Goal: Information Seeking & Learning: Learn about a topic

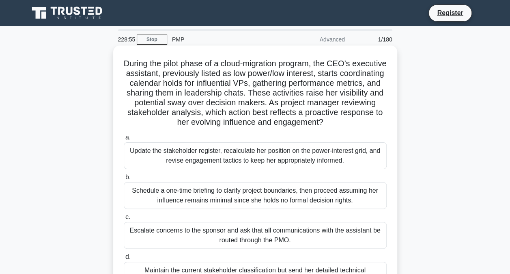
drag, startPoint x: 139, startPoint y: 65, endPoint x: 350, endPoint y: 122, distance: 218.8
click at [350, 122] on h5 "During the pilot phase of a cloud-migration program, the CEO’s executive assist…" at bounding box center [255, 92] width 265 height 69
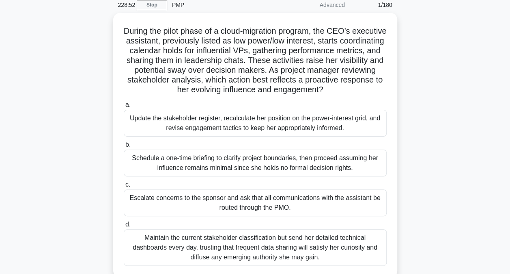
scroll to position [81, 0]
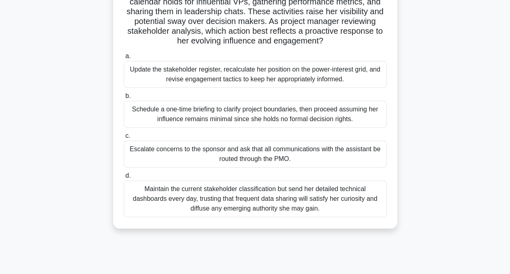
click at [230, 71] on div "Update the stakeholder register, recalculate her position on the power-interest…" at bounding box center [255, 74] width 263 height 27
click at [124, 59] on input "a. Update the stakeholder register, recalculate her position on the power-inter…" at bounding box center [124, 56] width 0 height 5
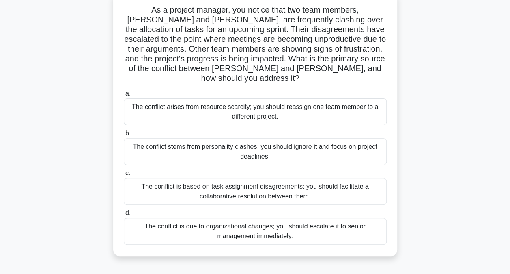
scroll to position [0, 0]
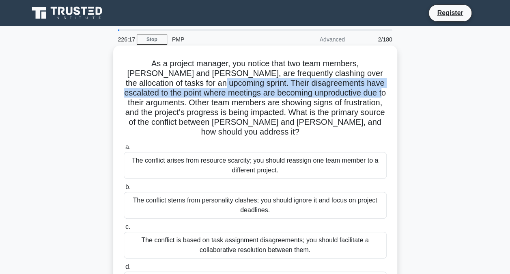
drag, startPoint x: 200, startPoint y: 82, endPoint x: 387, endPoint y: 96, distance: 187.7
click at [387, 96] on div "As a project manager, you notice that two team members, Lisa and Mark, are freq…" at bounding box center [256, 177] width 278 height 257
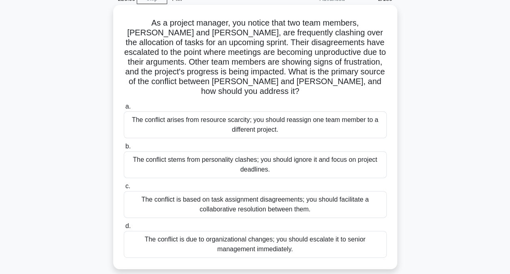
click at [229, 192] on div "The conflict is based on task assignment disagreements; you should facilitate a…" at bounding box center [255, 204] width 263 height 27
click at [124, 189] on input "c. The conflict is based on task assignment disagreements; you should facilitat…" at bounding box center [124, 186] width 0 height 5
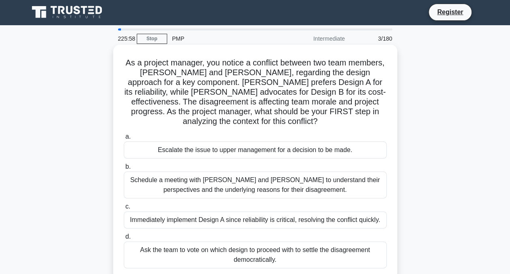
scroll to position [0, 0]
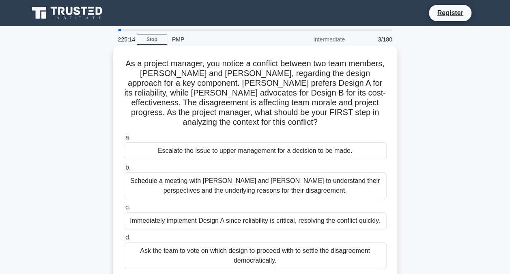
click at [270, 186] on div "Schedule a meeting with Sarah and John to understand their perspectives and the…" at bounding box center [255, 185] width 263 height 27
click at [124, 170] on input "b. Schedule a meeting with Sarah and John to understand their perspectives and …" at bounding box center [124, 167] width 0 height 5
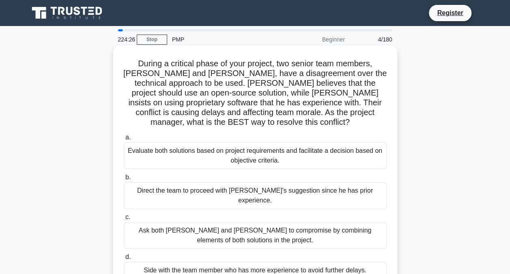
click at [224, 145] on div "Evaluate both solutions based on project requirements and facilitate a decision…" at bounding box center [255, 155] width 263 height 27
click at [124, 140] on input "a. Evaluate both solutions based on project requirements and facilitate a decis…" at bounding box center [124, 137] width 0 height 5
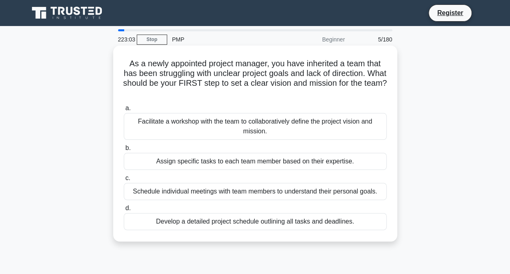
drag, startPoint x: 128, startPoint y: 63, endPoint x: 387, endPoint y: 89, distance: 259.6
click at [387, 90] on h5 "As a newly appointed project manager, you have inherited a team that has been s…" at bounding box center [255, 78] width 265 height 40
click at [253, 130] on div "Facilitate a workshop with the team to collaboratively define the project visio…" at bounding box center [255, 126] width 263 height 27
click at [124, 111] on input "a. Facilitate a workshop with the team to collaboratively define the project vi…" at bounding box center [124, 108] width 0 height 5
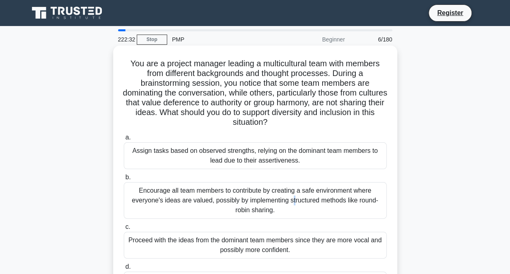
click at [212, 191] on div "Encourage all team members to contribute by creating a safe environment where e…" at bounding box center [255, 200] width 263 height 37
drag, startPoint x: 212, startPoint y: 191, endPoint x: 193, endPoint y: 197, distance: 19.6
click at [193, 197] on div "Encourage all team members to contribute by creating a safe environment where e…" at bounding box center [255, 200] width 263 height 37
click at [124, 180] on input "b. Encourage all team members to contribute by creating a safe environment wher…" at bounding box center [124, 177] width 0 height 5
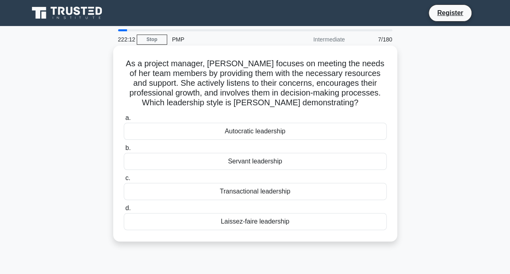
click at [276, 190] on div "Transactional leadership" at bounding box center [255, 191] width 263 height 17
click at [124, 181] on input "c. Transactional leadership" at bounding box center [124, 177] width 0 height 5
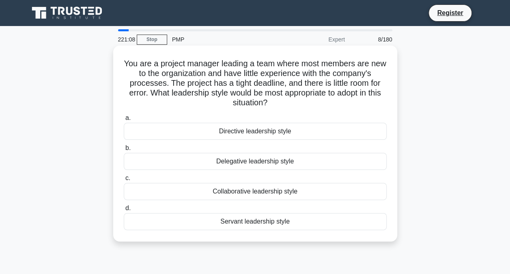
drag, startPoint x: 132, startPoint y: 65, endPoint x: 320, endPoint y: 102, distance: 192.1
click at [320, 102] on h5 "You are a project manager leading a team where most members are new to the orga…" at bounding box center [255, 83] width 265 height 50
click at [226, 132] on div "Directive leadership style" at bounding box center [255, 131] width 263 height 17
click at [124, 121] on input "a. Directive leadership style" at bounding box center [124, 117] width 0 height 5
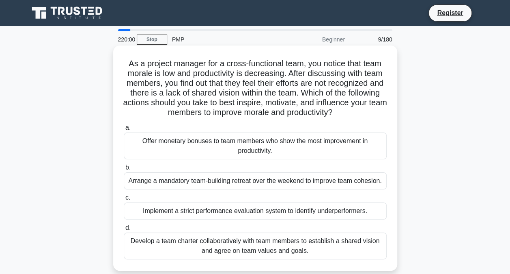
click at [292, 249] on div "Develop a team charter collaboratively with team members to establish a shared …" at bounding box center [255, 245] width 263 height 27
click at [124, 230] on input "d. Develop a team charter collaboratively with team members to establish a shar…" at bounding box center [124, 227] width 0 height 5
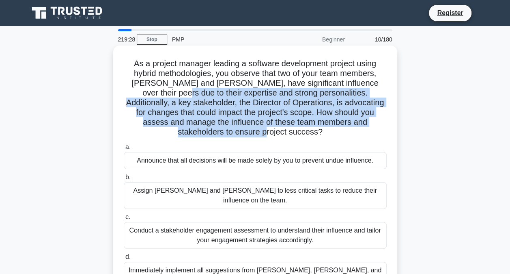
drag, startPoint x: 128, startPoint y: 95, endPoint x: 376, endPoint y: 125, distance: 250.3
click at [376, 125] on h5 "As a project manager leading a software development project using hybrid method…" at bounding box center [255, 97] width 265 height 79
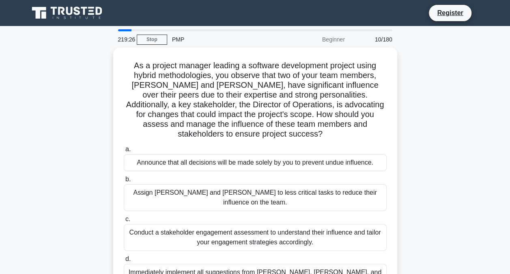
drag, startPoint x: 376, startPoint y: 125, endPoint x: 433, endPoint y: 133, distance: 57.4
click at [433, 133] on div "As a project manager leading a software development project using hybrid method…" at bounding box center [255, 180] width 463 height 264
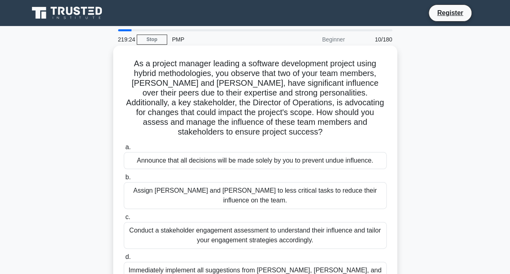
scroll to position [41, 0]
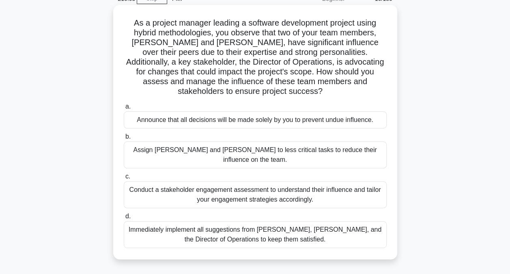
click at [265, 182] on div "Conduct a stakeholder engagement assessment to understand their influence and t…" at bounding box center [255, 194] width 263 height 27
click at [124, 179] on input "c. Conduct a stakeholder engagement assessment to understand their influence an…" at bounding box center [124, 176] width 0 height 5
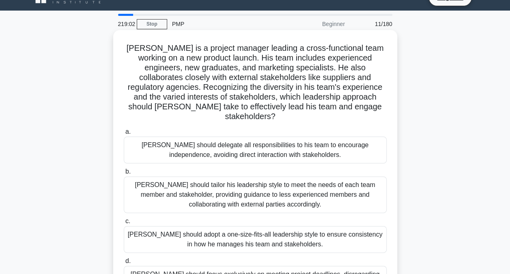
scroll to position [0, 0]
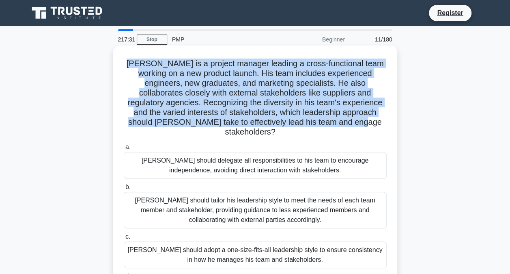
drag, startPoint x: 123, startPoint y: 63, endPoint x: 394, endPoint y: 124, distance: 278.1
click at [394, 124] on div "John is a project manager leading a cross-functional team working on a new prod…" at bounding box center [255, 182] width 284 height 274
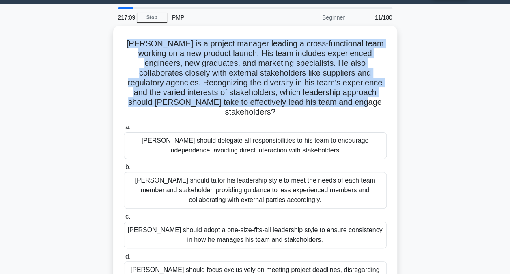
scroll to position [41, 0]
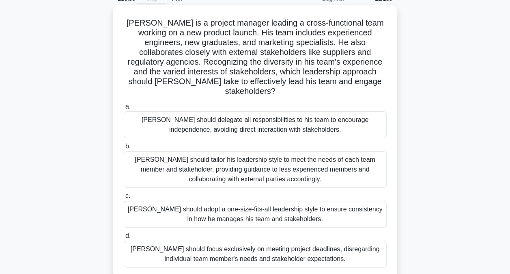
click at [295, 167] on div "John should tailor his leadership style to meet the needs of each team member a…" at bounding box center [255, 169] width 263 height 37
click at [124, 149] on input "b. John should tailor his leadership style to meet the needs of each team membe…" at bounding box center [124, 146] width 0 height 5
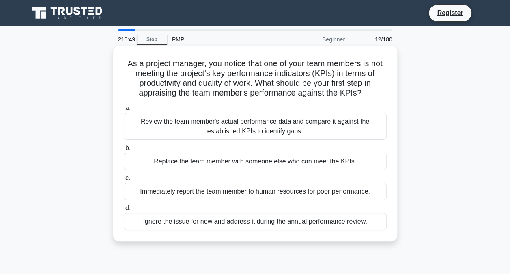
scroll to position [0, 0]
click at [335, 128] on div "Review the team member's actual performance data and compare it against the est…" at bounding box center [255, 126] width 263 height 27
click at [124, 111] on input "a. Review the team member's actual performance data and compare it against the …" at bounding box center [124, 108] width 0 height 5
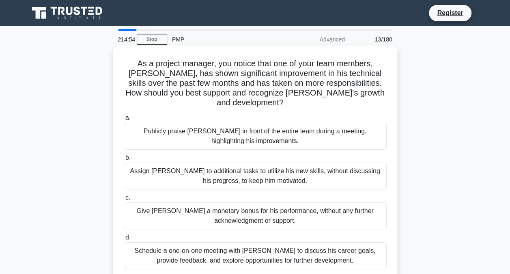
click at [269, 252] on div "Schedule a one-on-one meeting with Alex to discuss his career goals, provide fe…" at bounding box center [255, 255] width 263 height 27
click at [124, 240] on input "d. Schedule a one-on-one meeting with Alex to discuss his career goals, provide…" at bounding box center [124, 237] width 0 height 5
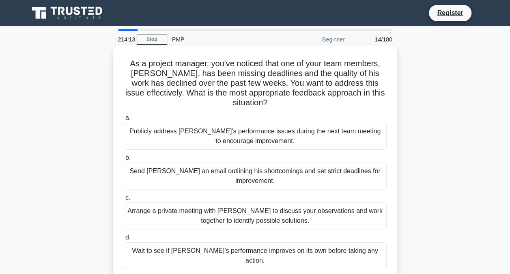
click at [199, 208] on div "Arrange a private meeting with Alex to discuss your observations and work toget…" at bounding box center [255, 215] width 263 height 27
click at [124, 200] on input "c. Arrange a private meeting with Alex to discuss your observations and work to…" at bounding box center [124, 197] width 0 height 5
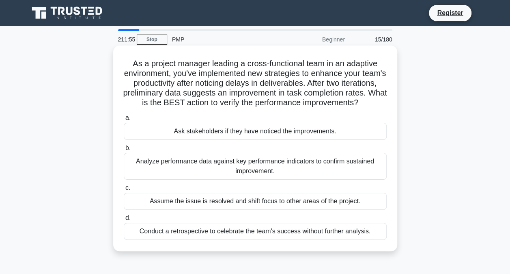
click at [171, 175] on div "Analyze performance data against key performance indicators to confirm sustaine…" at bounding box center [255, 166] width 263 height 27
click at [124, 151] on input "b. Analyze performance data against key performance indicators to confirm susta…" at bounding box center [124, 147] width 0 height 5
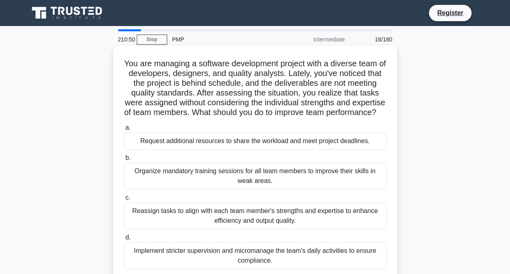
drag, startPoint x: 129, startPoint y: 63, endPoint x: 344, endPoint y: 119, distance: 221.7
click at [344, 118] on h5 "You are managing a software development project with a diverse team of develope…" at bounding box center [255, 87] width 265 height 59
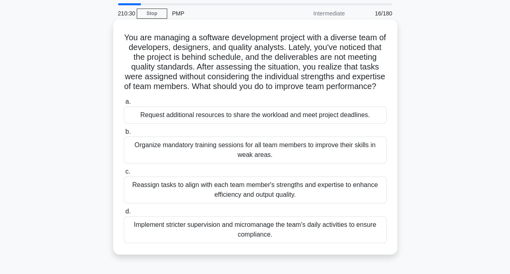
scroll to position [81, 0]
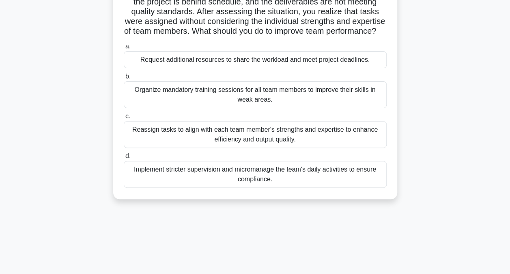
click at [268, 148] on div "Reassign tasks to align with each team member's strengths and expertise to enha…" at bounding box center [255, 134] width 263 height 27
click at [124, 119] on input "c. Reassign tasks to align with each team member's strengths and expertise to e…" at bounding box center [124, 116] width 0 height 5
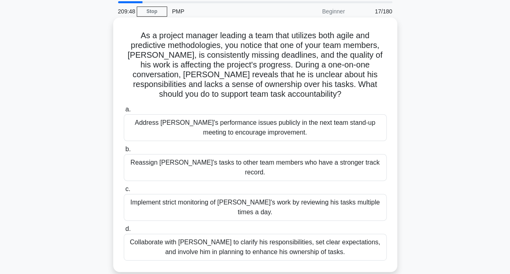
scroll to position [41, 0]
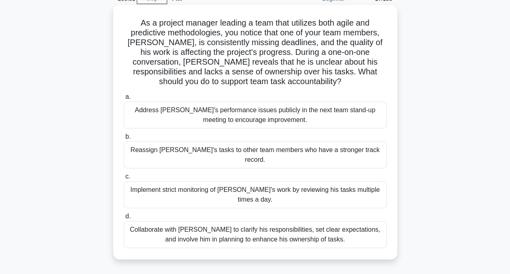
click at [264, 221] on div "Collaborate with Alex to clarify his responsibilities, set clear expectations, …" at bounding box center [255, 234] width 263 height 27
click at [124, 217] on input "d. Collaborate with Alex to clarify his responsibilities, set clear expectation…" at bounding box center [124, 216] width 0 height 5
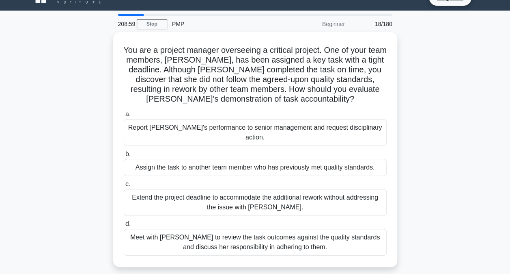
scroll to position [0, 0]
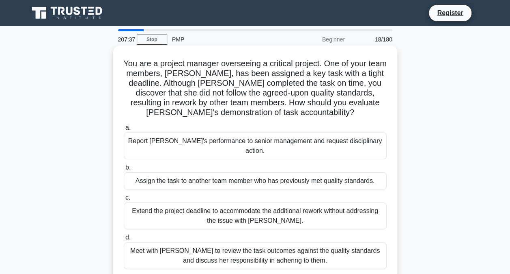
click at [264, 247] on div "Meet with Priya to review the task outcomes against the quality standards and d…" at bounding box center [255, 255] width 263 height 27
click at [124, 240] on input "d. Meet with Priya to review the task outcomes against the quality standards an…" at bounding box center [124, 237] width 0 height 5
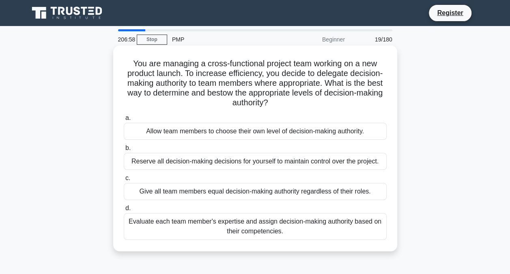
drag, startPoint x: 131, startPoint y: 61, endPoint x: 332, endPoint y: 102, distance: 205.5
click at [332, 102] on h5 "You are managing a cross-functional project team working on a new product launc…" at bounding box center [255, 83] width 265 height 50
click at [269, 232] on div "Evaluate each team member's expertise and assign decision-making authority base…" at bounding box center [255, 226] width 263 height 27
click at [124, 211] on input "d. Evaluate each team member's expertise and assign decision-making authority b…" at bounding box center [124, 207] width 0 height 5
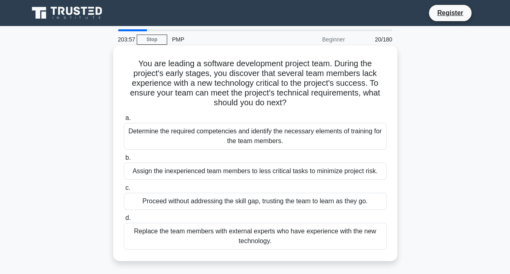
click at [288, 136] on div "Determine the required competencies and identify the necessary elements of trai…" at bounding box center [255, 136] width 263 height 27
click at [124, 121] on input "a. Determine the required competencies and identify the necessary elements of t…" at bounding box center [124, 117] width 0 height 5
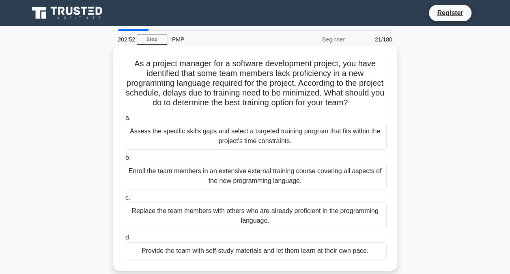
click at [307, 144] on div "Assess the specific skills gaps and select a targeted training program that fit…" at bounding box center [255, 136] width 263 height 27
click at [124, 121] on input "a. Assess the specific skills gaps and select a targeted training program that …" at bounding box center [124, 117] width 0 height 5
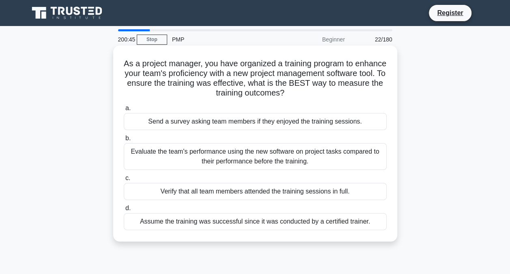
drag, startPoint x: 137, startPoint y: 63, endPoint x: 326, endPoint y: 92, distance: 191.4
click at [326, 92] on h5 "As a project manager, you have organized a training program to enhance your tea…" at bounding box center [255, 78] width 265 height 40
click at [237, 155] on div "Evaluate the team's performance using the new software on project tasks compare…" at bounding box center [255, 156] width 263 height 27
click at [124, 141] on input "b. Evaluate the team's performance using the new software on project tasks comp…" at bounding box center [124, 138] width 0 height 5
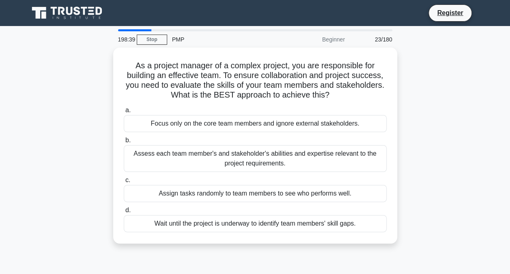
click at [434, 72] on div "As a project manager of a complex project, you are responsible for building an …" at bounding box center [255, 150] width 463 height 205
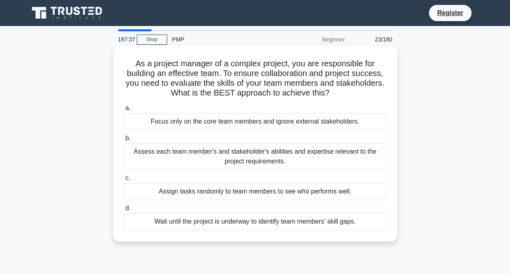
click at [269, 155] on div "Assess each team member's and stakeholder's abilities and expertise relevant to…" at bounding box center [255, 156] width 263 height 27
click at [124, 141] on input "b. Assess each team member's and stakeholder's abilities and expertise relevant…" at bounding box center [124, 138] width 0 height 5
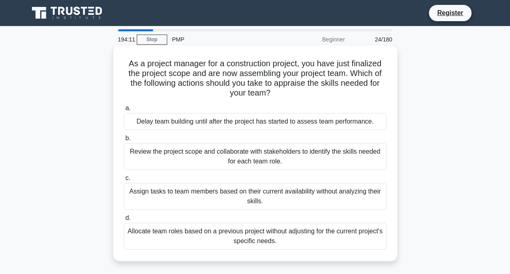
click at [174, 159] on div "Review the project scope and collaborate with stakeholders to identify the skil…" at bounding box center [255, 156] width 263 height 27
click at [124, 141] on input "b. Review the project scope and collaborate with stakeholders to identify the s…" at bounding box center [124, 138] width 0 height 5
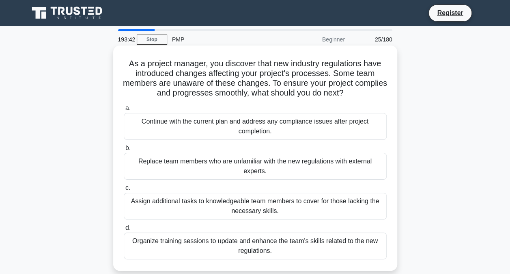
click at [275, 250] on div "Organize training sessions to update and enhance the team's skills related to t…" at bounding box center [255, 245] width 263 height 27
click at [124, 230] on input "d. Organize training sessions to update and enhance the team's skills related t…" at bounding box center [124, 227] width 0 height 5
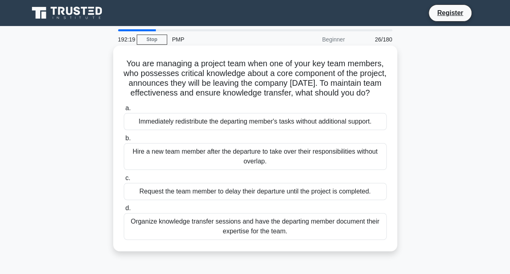
click at [241, 234] on div "Organize knowledge transfer sessions and have the departing member document the…" at bounding box center [255, 226] width 263 height 27
click at [124, 211] on input "d. Organize knowledge transfer sessions and have the departing member document …" at bounding box center [124, 207] width 0 height 5
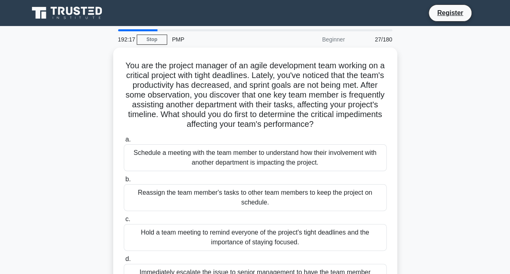
scroll to position [41, 0]
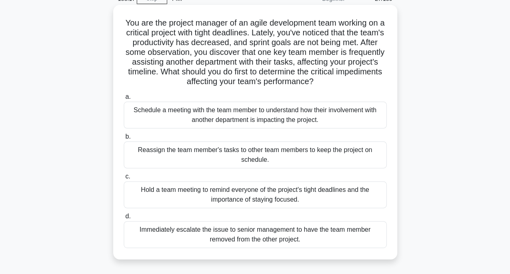
click at [306, 200] on div "Hold a team meeting to remind everyone of the project's tight deadlines and the…" at bounding box center [255, 194] width 263 height 27
click at [124, 179] on input "c. Hold a team meeting to remind everyone of the project's tight deadlines and …" at bounding box center [124, 176] width 0 height 5
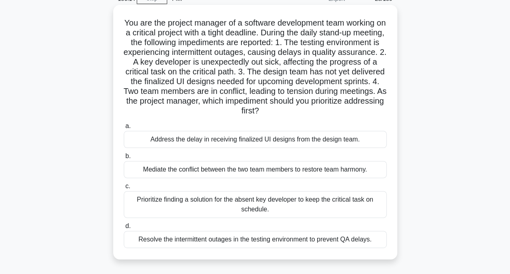
click at [199, 203] on div "Prioritize finding a solution for the absent key developer to keep the critical…" at bounding box center [255, 204] width 263 height 27
click at [124, 189] on input "c. Prioritize finding a solution for the absent key developer to keep the criti…" at bounding box center [124, 186] width 0 height 5
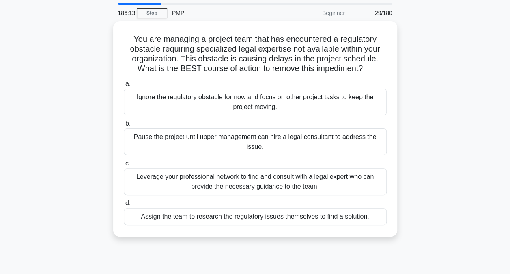
scroll to position [0, 0]
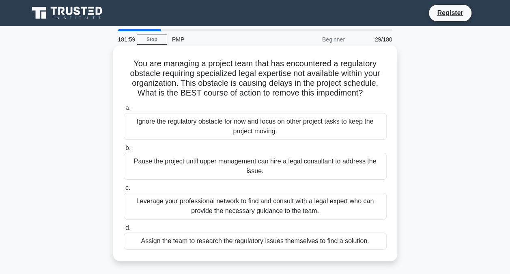
click at [291, 207] on div "Leverage your professional network to find and consult with a legal expert who …" at bounding box center [255, 205] width 263 height 27
click at [124, 190] on input "c. Leverage your professional network to find and consult with a legal expert w…" at bounding box center [124, 187] width 0 height 5
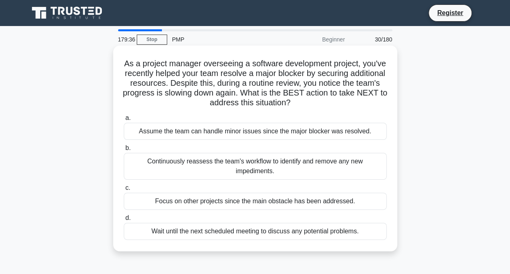
click at [170, 162] on div "Continuously reassess the team's workflow to identify and remove any new impedi…" at bounding box center [255, 166] width 263 height 27
click at [124, 151] on input "b. Continuously reassess the team's workflow to identify and remove any new imp…" at bounding box center [124, 147] width 0 height 5
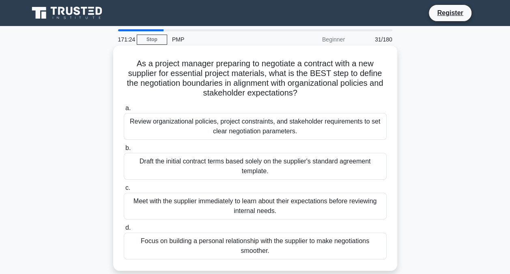
click at [270, 132] on div "Review organizational policies, project constraints, and stakeholder requiremen…" at bounding box center [255, 126] width 263 height 27
click at [124, 111] on input "a. Review organizational policies, project constraints, and stakeholder require…" at bounding box center [124, 108] width 0 height 5
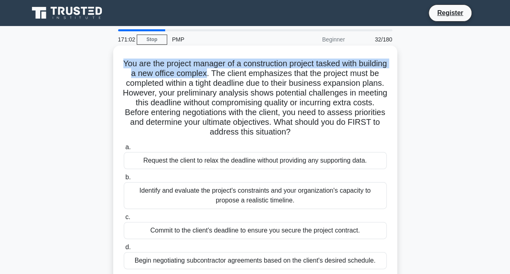
drag, startPoint x: 135, startPoint y: 62, endPoint x: 239, endPoint y: 71, distance: 104.4
click at [239, 71] on h5 "You are the project manager of a construction project tasked with building a ne…" at bounding box center [255, 97] width 265 height 79
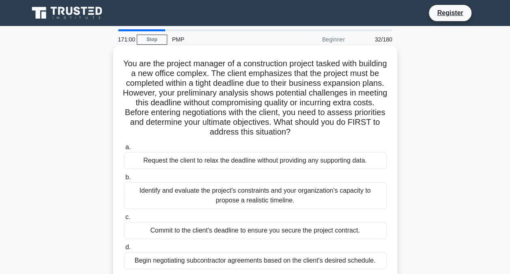
drag, startPoint x: 239, startPoint y: 71, endPoint x: 289, endPoint y: 97, distance: 56.1
click at [289, 97] on h5 "You are the project manager of a construction project tasked with building a ne…" at bounding box center [255, 97] width 265 height 79
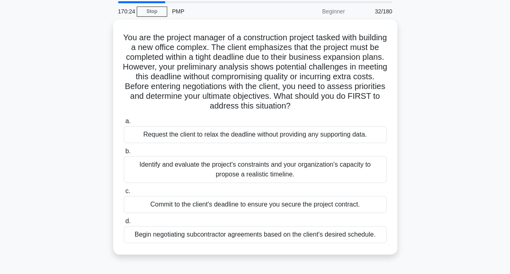
scroll to position [41, 0]
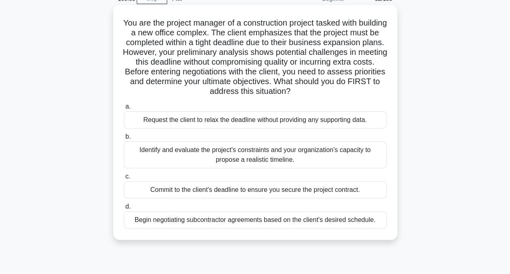
drag, startPoint x: 138, startPoint y: 42, endPoint x: 389, endPoint y: 88, distance: 254.6
click at [389, 88] on div "You are the project manager of a construction project tasked with building a ne…" at bounding box center [256, 122] width 278 height 228
click at [178, 156] on div "Identify and evaluate the project's constraints and your organization's capacit…" at bounding box center [255, 154] width 263 height 27
click at [124, 139] on input "b. Identify and evaluate the project's constraints and your organization's capa…" at bounding box center [124, 136] width 0 height 5
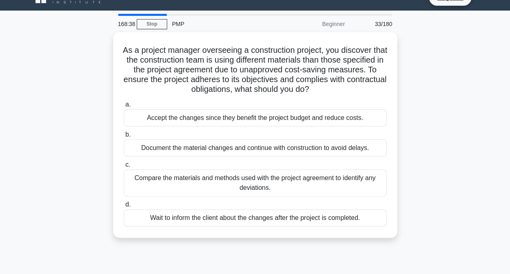
scroll to position [0, 0]
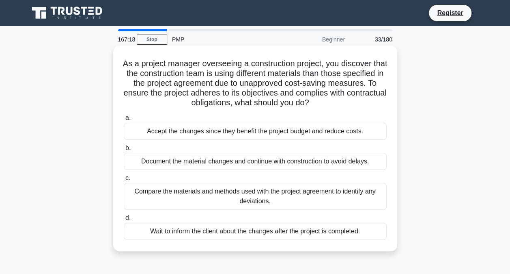
drag, startPoint x: 166, startPoint y: 93, endPoint x: 382, endPoint y: 98, distance: 215.7
click at [382, 98] on h5 "As a project manager overseeing a construction project, you discover that the c…" at bounding box center [255, 83] width 265 height 50
click at [238, 199] on div "Compare the materials and methods used with the project agreement to identify a…" at bounding box center [255, 196] width 263 height 27
click at [124, 181] on input "c. Compare the materials and methods used with the project agreement to identif…" at bounding box center [124, 177] width 0 height 5
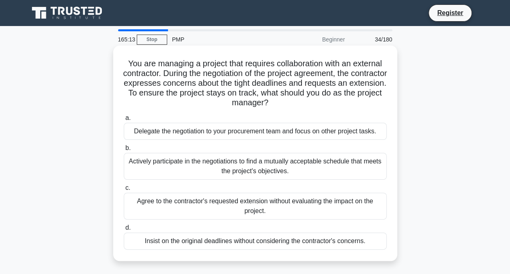
click at [251, 165] on div "Actively participate in the negotiations to find a mutually acceptable schedule…" at bounding box center [255, 166] width 263 height 27
click at [124, 151] on input "b. Actively participate in the negotiations to find a mutually acceptable sched…" at bounding box center [124, 147] width 0 height 5
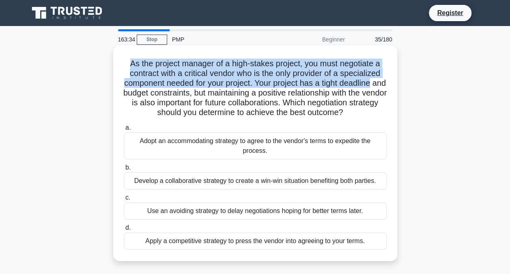
drag, startPoint x: 128, startPoint y: 64, endPoint x: 386, endPoint y: 86, distance: 259.6
click at [386, 86] on h5 "As the project manager of a high-stakes project, you must negotiate a contract …" at bounding box center [255, 87] width 265 height 59
drag, startPoint x: 367, startPoint y: 114, endPoint x: 123, endPoint y: 64, distance: 249.4
click at [123, 64] on h5 "As the project manager of a high-stakes project, you must negotiate a contract …" at bounding box center [255, 87] width 265 height 59
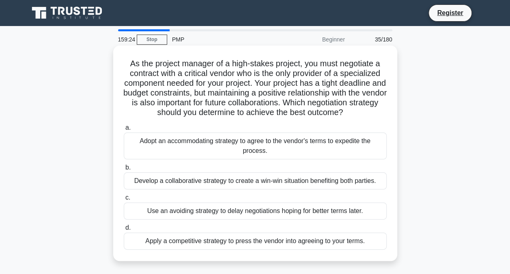
click at [190, 180] on div "Develop a collaborative strategy to create a win-win situation benefiting both …" at bounding box center [255, 180] width 263 height 17
click at [124, 170] on input "b. Develop a collaborative strategy to create a win-win situation benefiting bo…" at bounding box center [124, 167] width 0 height 5
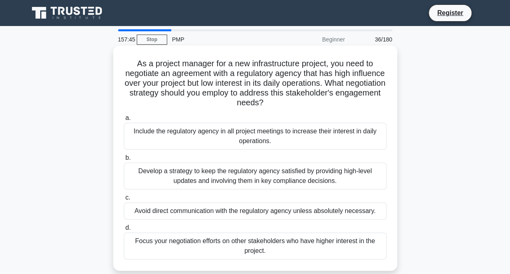
drag, startPoint x: 135, startPoint y: 63, endPoint x: 383, endPoint y: 102, distance: 251.5
click at [383, 102] on h5 "As a project manager for a new infrastructure project, you need to negotiate an…" at bounding box center [255, 83] width 265 height 50
click at [264, 178] on div "Develop a strategy to keep the regulatory agency satisfied by providing high-le…" at bounding box center [255, 175] width 263 height 27
click at [124, 160] on input "b. Develop a strategy to keep the regulatory agency satisfied by providing high…" at bounding box center [124, 157] width 0 height 5
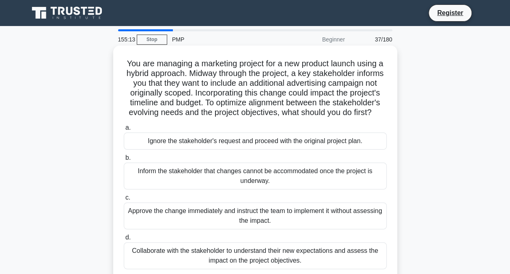
drag, startPoint x: 121, startPoint y: 60, endPoint x: 370, endPoint y: 121, distance: 257.0
click at [370, 121] on div "You are managing a marketing project for a new product launch using a hybrid ap…" at bounding box center [256, 163] width 278 height 228
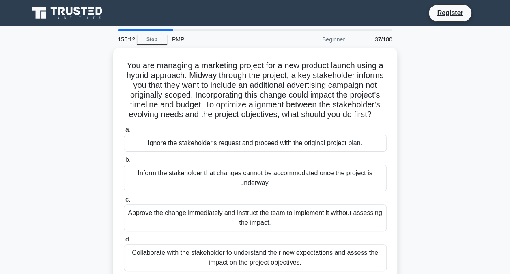
scroll to position [41, 0]
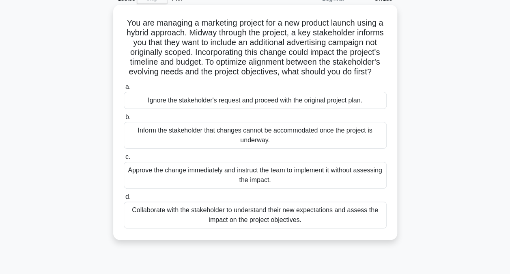
click at [257, 227] on div "Collaborate with the stakeholder to understand their new expectations and asses…" at bounding box center [255, 214] width 263 height 27
click at [124, 199] on input "d. Collaborate with the stakeholder to understand their new expectations and as…" at bounding box center [124, 196] width 0 height 5
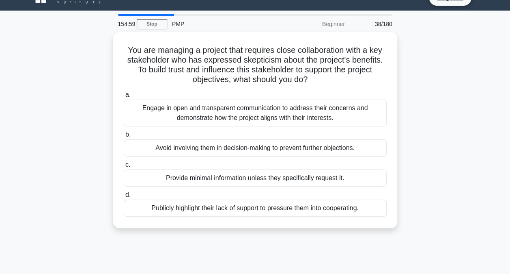
scroll to position [0, 0]
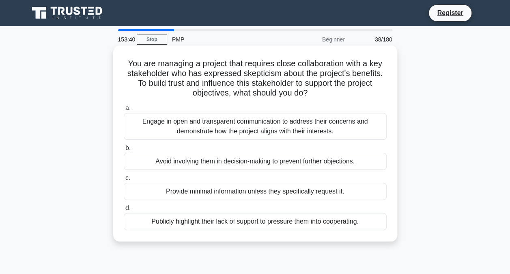
click at [197, 128] on div "Engage in open and transparent communication to address their concerns and demo…" at bounding box center [255, 126] width 263 height 27
click at [124, 111] on input "a. Engage in open and transparent communication to address their concerns and d…" at bounding box center [124, 108] width 0 height 5
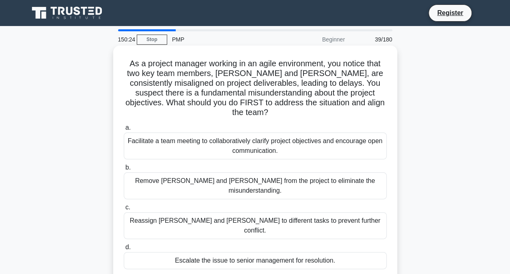
click at [269, 135] on div "Facilitate a team meeting to collaboratively clarify project objectives and enc…" at bounding box center [255, 145] width 263 height 27
click at [124, 130] on input "a. Facilitate a team meeting to collaboratively clarify project objectives and …" at bounding box center [124, 127] width 0 height 5
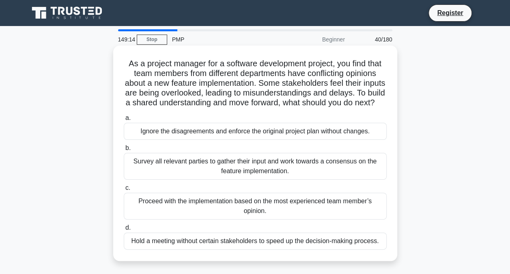
click at [300, 178] on div "Survey all relevant parties to gather their input and work towards a consensus …" at bounding box center [255, 166] width 263 height 27
click at [124, 151] on input "b. Survey all relevant parties to gather their input and work towards a consens…" at bounding box center [124, 147] width 0 height 5
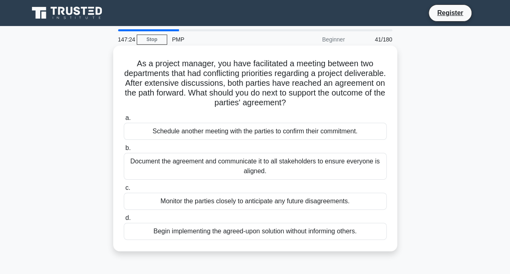
click at [263, 171] on div "Document the agreement and communicate it to all stakeholders to ensure everyon…" at bounding box center [255, 166] width 263 height 27
click at [124, 151] on input "b. Document the agreement and communicate it to all stakeholders to ensure ever…" at bounding box center [124, 147] width 0 height 5
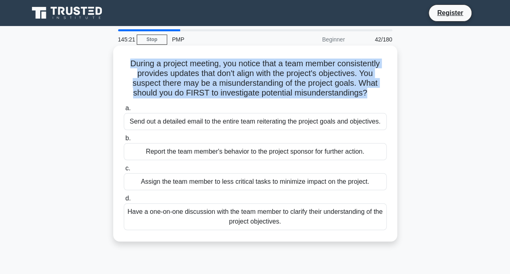
drag, startPoint x: 126, startPoint y: 63, endPoint x: 369, endPoint y: 90, distance: 243.9
click at [369, 90] on h5 "During a project meeting, you notice that a team member consistently provides u…" at bounding box center [255, 78] width 265 height 40
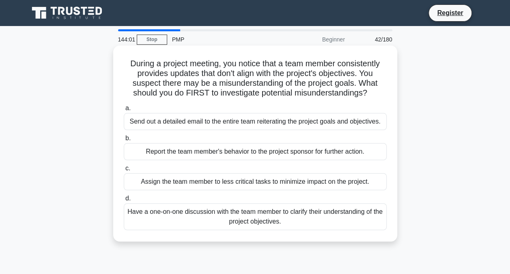
click at [264, 218] on div "Have a one-on-one discussion with the team member to clarify their understandin…" at bounding box center [255, 216] width 263 height 27
click at [124, 201] on input "d. Have a one-on-one discussion with the team member to clarify their understan…" at bounding box center [124, 198] width 0 height 5
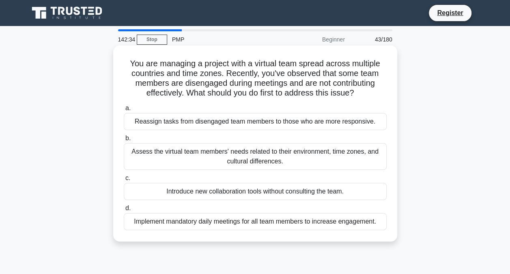
click at [176, 150] on div "Assess the virtual team members' needs related to their environment, time zones…" at bounding box center [255, 156] width 263 height 27
click at [124, 141] on input "b. Assess the virtual team members' needs related to their environment, time zo…" at bounding box center [124, 138] width 0 height 5
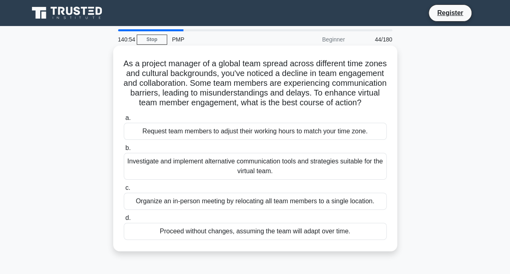
click at [192, 176] on div "Investigate and implement alternative communication tools and strategies suitab…" at bounding box center [255, 166] width 263 height 27
click at [124, 151] on input "b. Investigate and implement alternative communication tools and strategies sui…" at bounding box center [124, 147] width 0 height 5
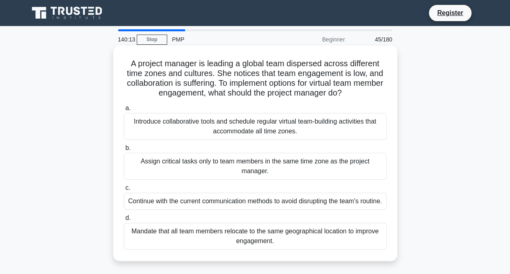
click at [217, 124] on div "Introduce collaborative tools and schedule regular virtual team-building activi…" at bounding box center [255, 126] width 263 height 27
click at [124, 111] on input "a. Introduce collaborative tools and schedule regular virtual team-building act…" at bounding box center [124, 108] width 0 height 5
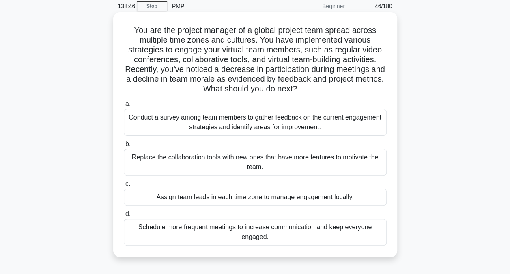
scroll to position [41, 0]
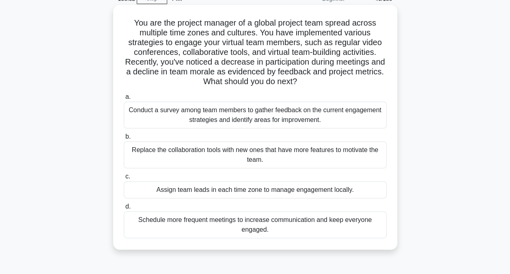
click at [257, 120] on div "Conduct a survey among team members to gather feedback on the current engagemen…" at bounding box center [255, 115] width 263 height 27
click at [124, 99] on input "a. Conduct a survey among team members to gather feedback on the current engage…" at bounding box center [124, 96] width 0 height 5
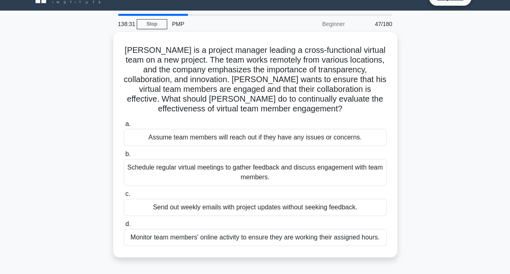
scroll to position [0, 0]
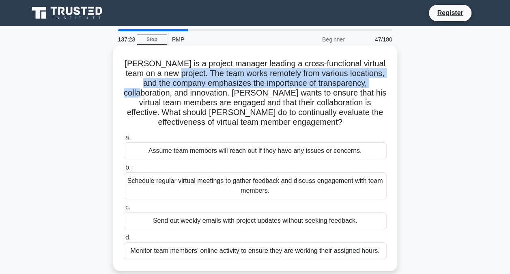
drag, startPoint x: 175, startPoint y: 72, endPoint x: 383, endPoint y: 80, distance: 208.5
click at [383, 80] on h5 "John is a project manager leading a cross-functional virtual team on a new proj…" at bounding box center [255, 92] width 265 height 69
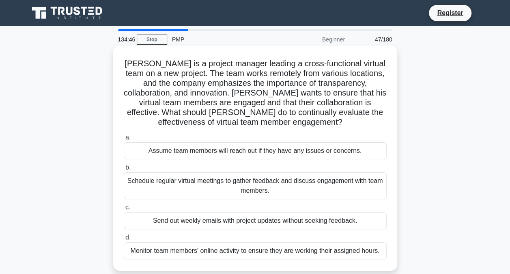
click at [192, 188] on div "Schedule regular virtual meetings to gather feedback and discuss engagement wit…" at bounding box center [255, 185] width 263 height 27
click at [124, 170] on input "b. Schedule regular virtual meetings to gather feedback and discuss engagement …" at bounding box center [124, 167] width 0 height 5
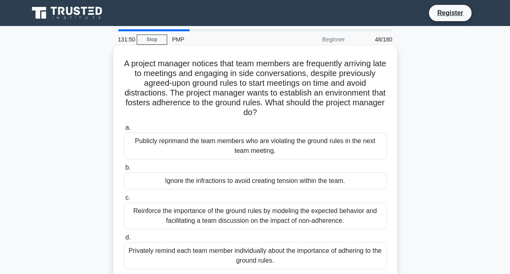
click at [255, 216] on div "Reinforce the importance of the ground rules by modeling the expected behavior …" at bounding box center [255, 215] width 263 height 27
click at [124, 200] on input "c. Reinforce the importance of the ground rules by modeling the expected behavi…" at bounding box center [124, 197] width 0 height 5
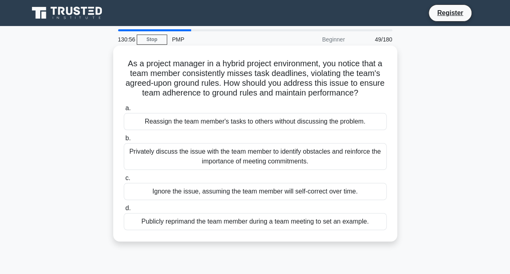
drag, startPoint x: 123, startPoint y: 63, endPoint x: 387, endPoint y: 90, distance: 264.6
click at [387, 90] on h5 "As a project manager in a hybrid project environment, you notice that a team me…" at bounding box center [255, 78] width 265 height 40
click at [318, 163] on div "Privately discuss the issue with the team member to identify obstacles and rein…" at bounding box center [255, 156] width 263 height 27
click at [124, 141] on input "b. Privately discuss the issue with the team member to identify obstacles and r…" at bounding box center [124, 138] width 0 height 5
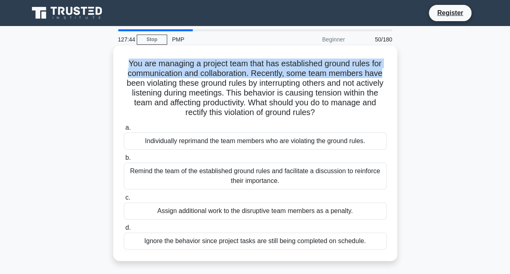
drag, startPoint x: 124, startPoint y: 63, endPoint x: 383, endPoint y: 69, distance: 259.1
click at [383, 69] on h5 "You are managing a project team that has established ground rules for communica…" at bounding box center [255, 87] width 265 height 59
drag, startPoint x: 267, startPoint y: 93, endPoint x: 382, endPoint y: 110, distance: 116.6
click at [382, 110] on h5 "You are managing a project team that has established ground rules for communica…" at bounding box center [255, 87] width 265 height 59
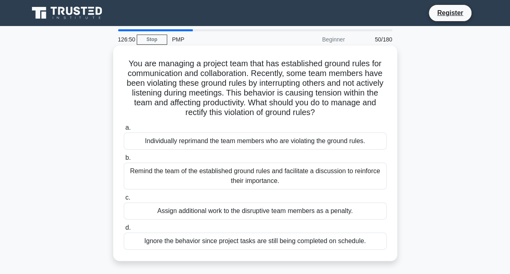
click at [271, 180] on div "Remind the team of the established ground rules and facilitate a discussion to …" at bounding box center [255, 175] width 263 height 27
click at [124, 160] on input "b. Remind the team of the established ground rules and facilitate a discussion …" at bounding box center [124, 157] width 0 height 5
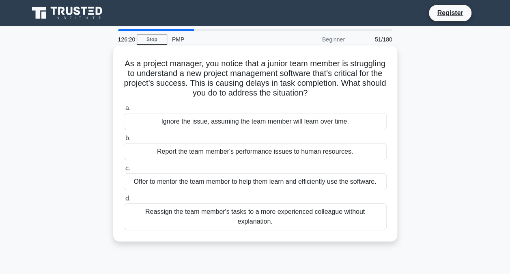
click at [184, 185] on div "Offer to mentor the team member to help them learn and efficiently use the soft…" at bounding box center [255, 181] width 263 height 17
click at [124, 171] on input "c. Offer to mentor the team member to help them learn and efficiently use the s…" at bounding box center [124, 168] width 0 height 5
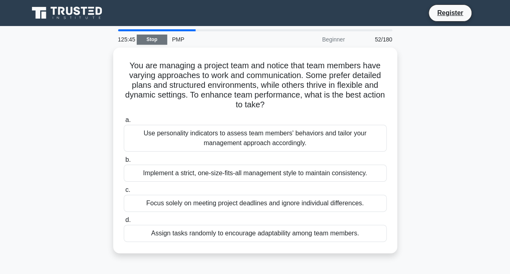
click at [156, 40] on link "Stop" at bounding box center [152, 40] width 30 height 10
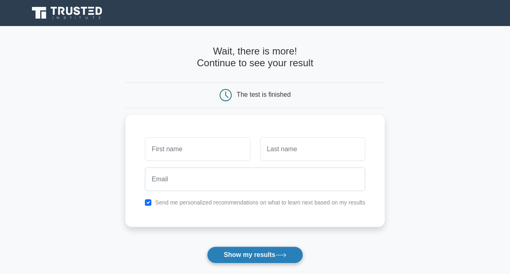
click at [249, 253] on button "Show my results" at bounding box center [255, 254] width 96 height 17
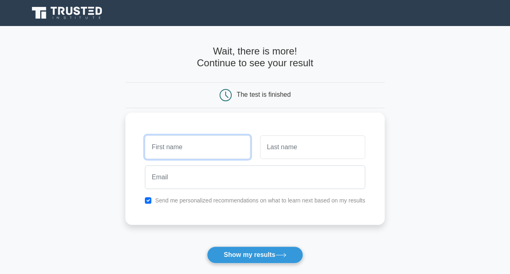
click at [183, 148] on input "text" at bounding box center [197, 147] width 105 height 24
type input "Surafel"
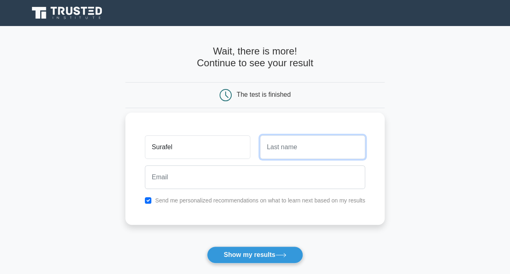
click at [283, 145] on input "text" at bounding box center [312, 147] width 105 height 24
type input "[PERSON_NAME]"
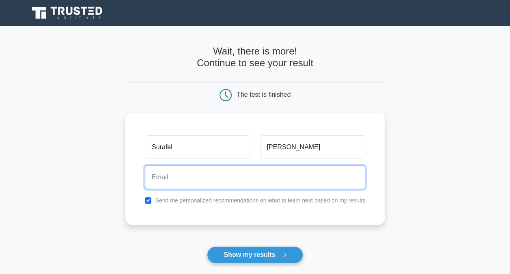
click at [185, 180] on input "email" at bounding box center [255, 177] width 220 height 24
type input "[EMAIL_ADDRESS][DOMAIN_NAME]"
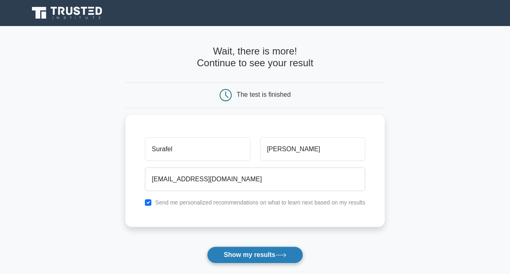
click at [249, 253] on button "Show my results" at bounding box center [255, 254] width 96 height 17
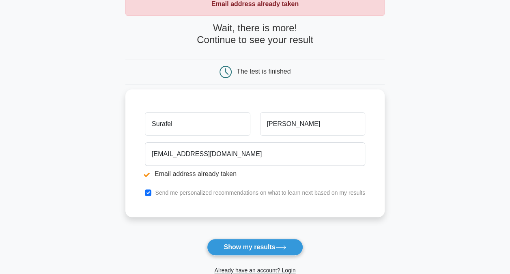
scroll to position [41, 0]
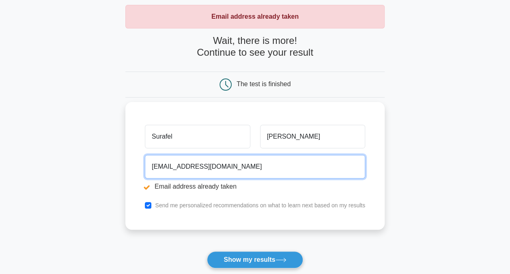
drag, startPoint x: 227, startPoint y: 169, endPoint x: 145, endPoint y: 169, distance: 82.0
click at [145, 169] on input "hailesurafelt@gmail.com" at bounding box center [255, 167] width 220 height 24
type input "haile_surafel@yahoo.com"
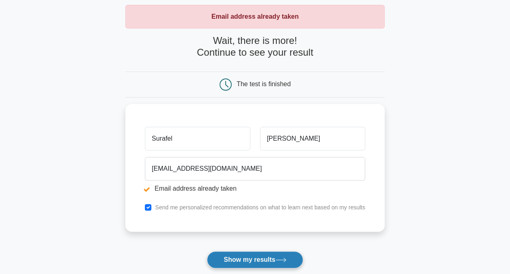
click at [261, 258] on button "Show my results" at bounding box center [255, 259] width 96 height 17
